Goal: Task Accomplishment & Management: Use online tool/utility

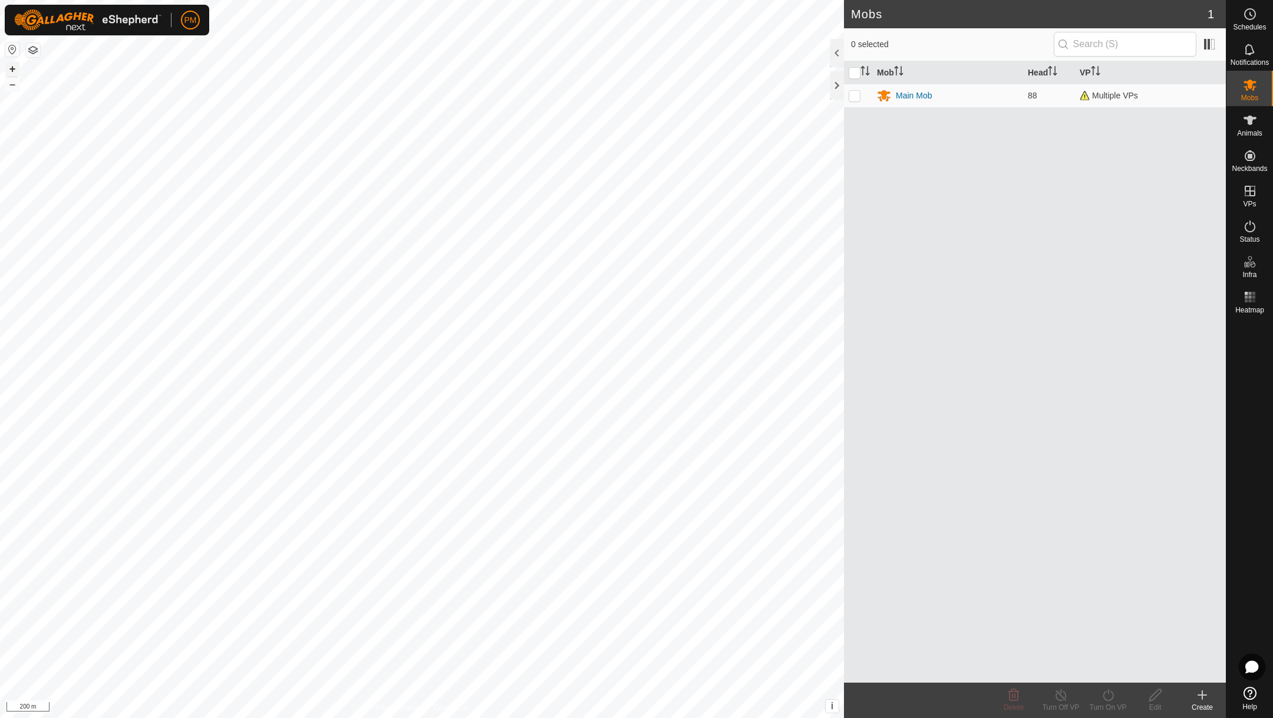
click at [10, 71] on button "+" at bounding box center [12, 69] width 14 height 14
click at [1246, 124] on icon at bounding box center [1250, 120] width 14 height 14
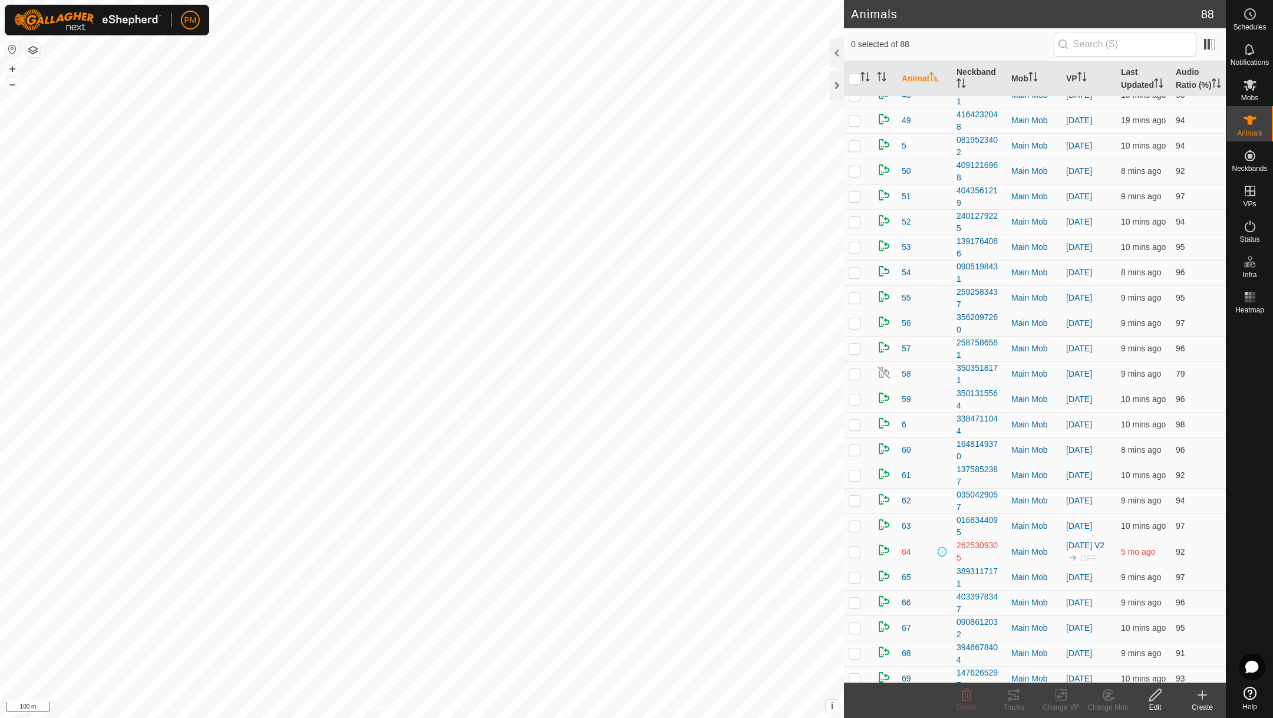
scroll to position [1084, 0]
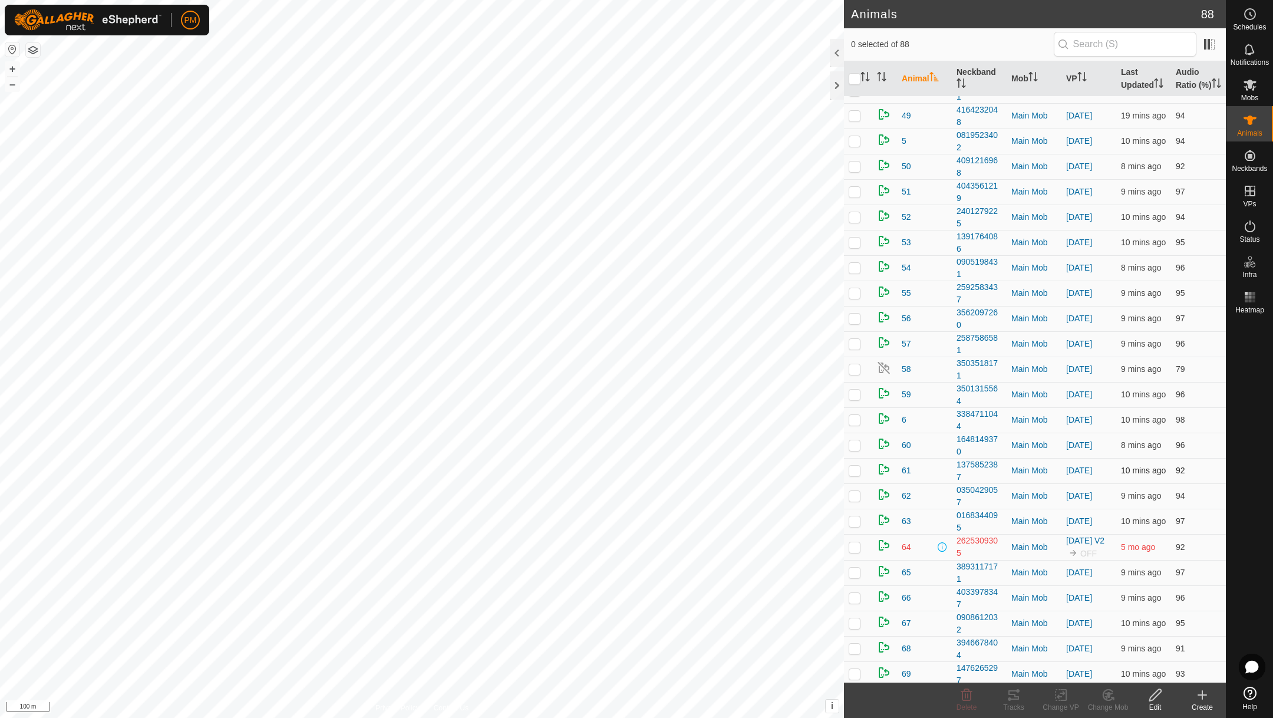
click at [856, 475] on p-checkbox at bounding box center [855, 470] width 12 height 9
checkbox input "false"
click at [1014, 692] on icon at bounding box center [1014, 695] width 14 height 14
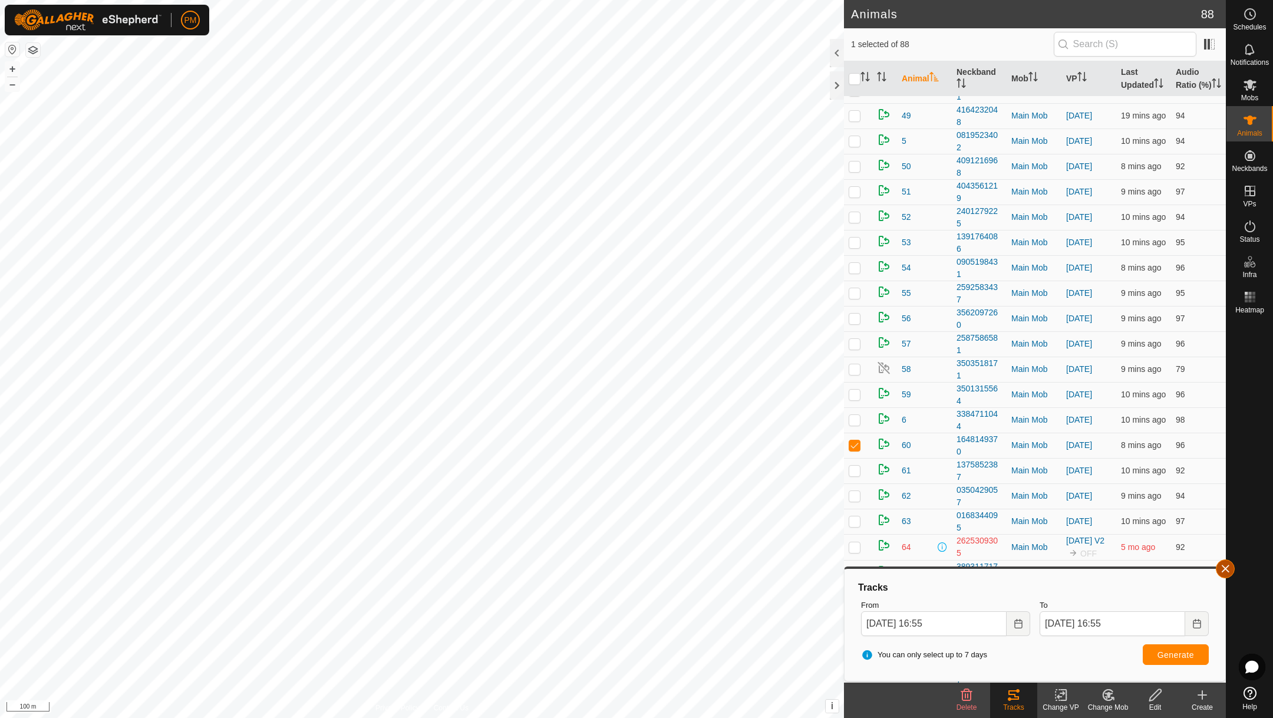
click at [1227, 566] on button "button" at bounding box center [1225, 568] width 19 height 19
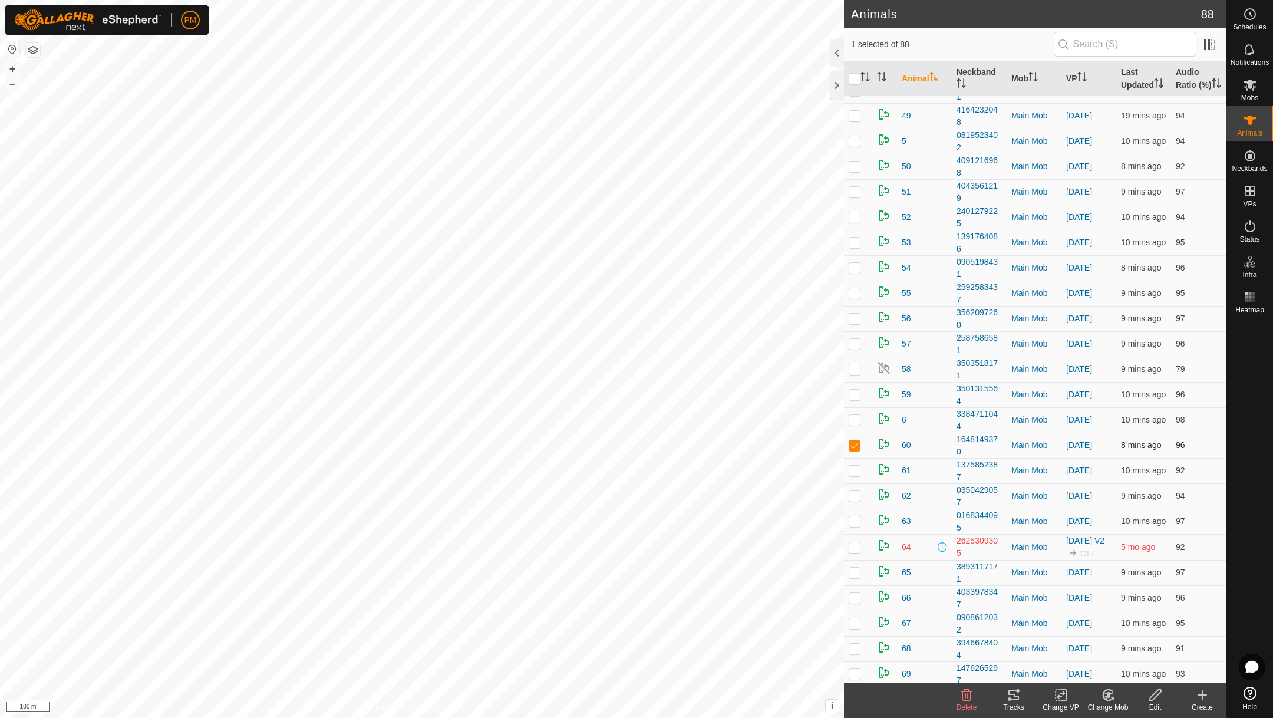
click at [853, 450] on p-checkbox at bounding box center [855, 444] width 12 height 9
checkbox input "false"
click at [852, 475] on p-checkbox at bounding box center [855, 470] width 12 height 9
click at [1011, 695] on icon at bounding box center [1014, 695] width 14 height 14
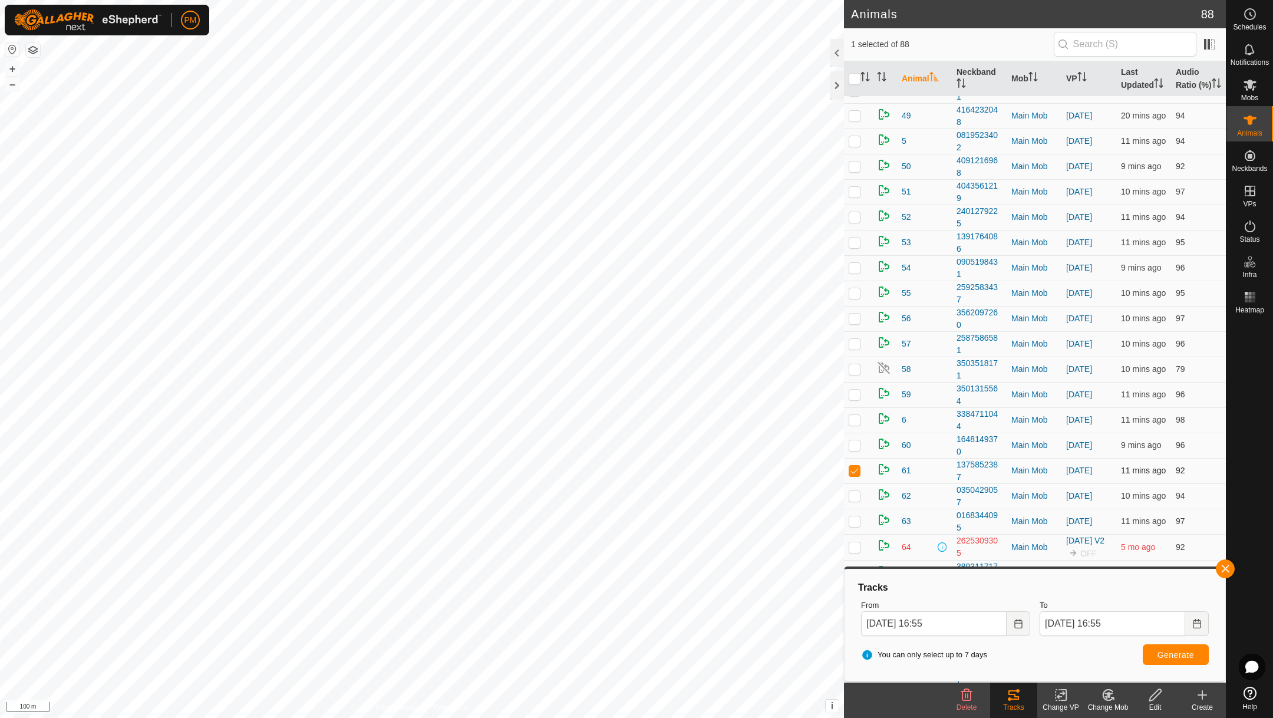
click at [854, 475] on p-checkbox at bounding box center [855, 470] width 12 height 9
checkbox input "false"
click at [1229, 570] on button "button" at bounding box center [1225, 568] width 19 height 19
